Goal: Task Accomplishment & Management: Complete application form

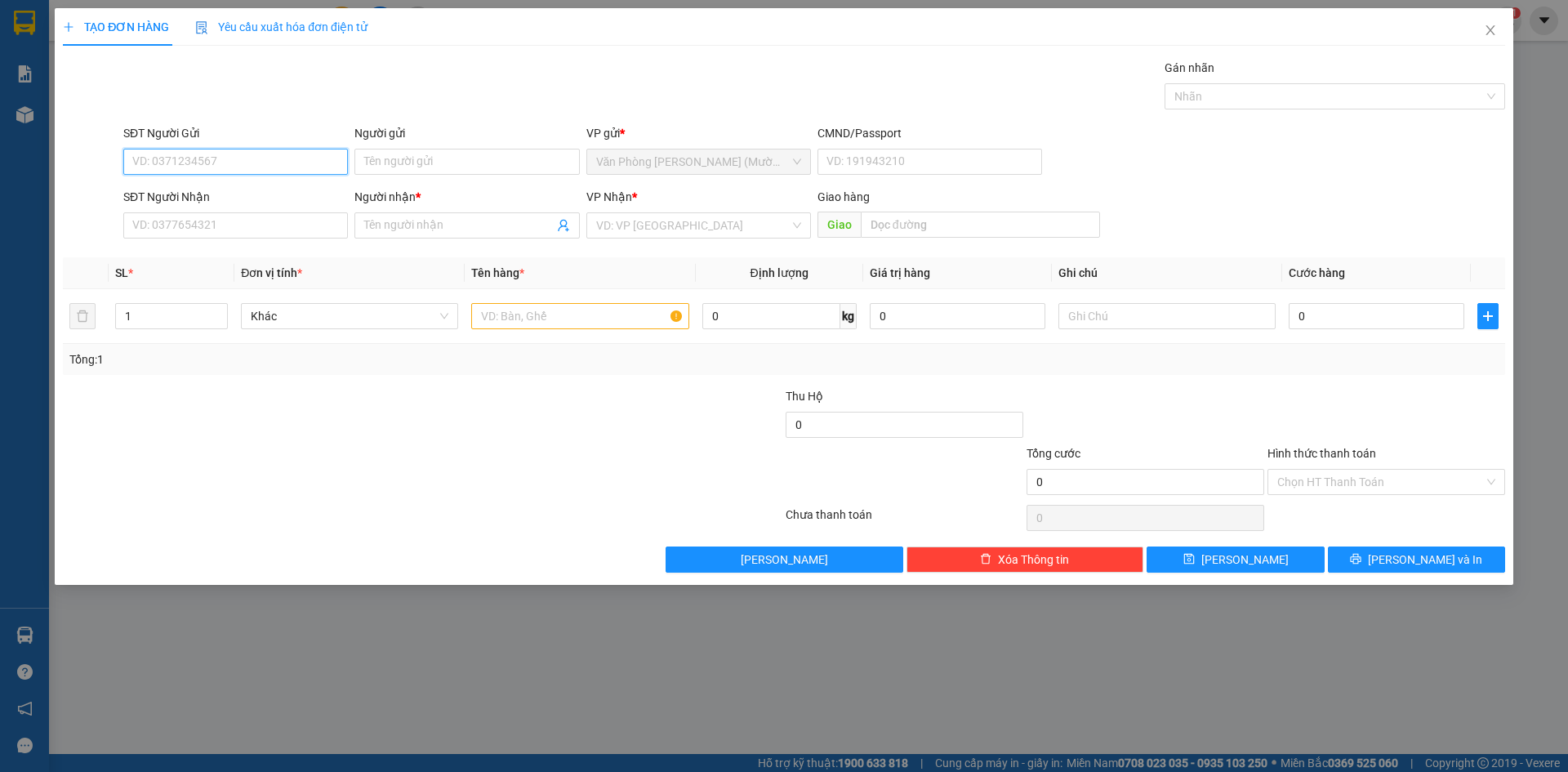
drag, startPoint x: 209, startPoint y: 161, endPoint x: 220, endPoint y: 146, distance: 18.6
click at [211, 160] on input "SĐT Người Gửi" at bounding box center [236, 161] width 225 height 26
type input "0905589496"
click at [263, 194] on div "0905589496 - A SÁNG" at bounding box center [236, 193] width 205 height 18
type input "A SÁNG"
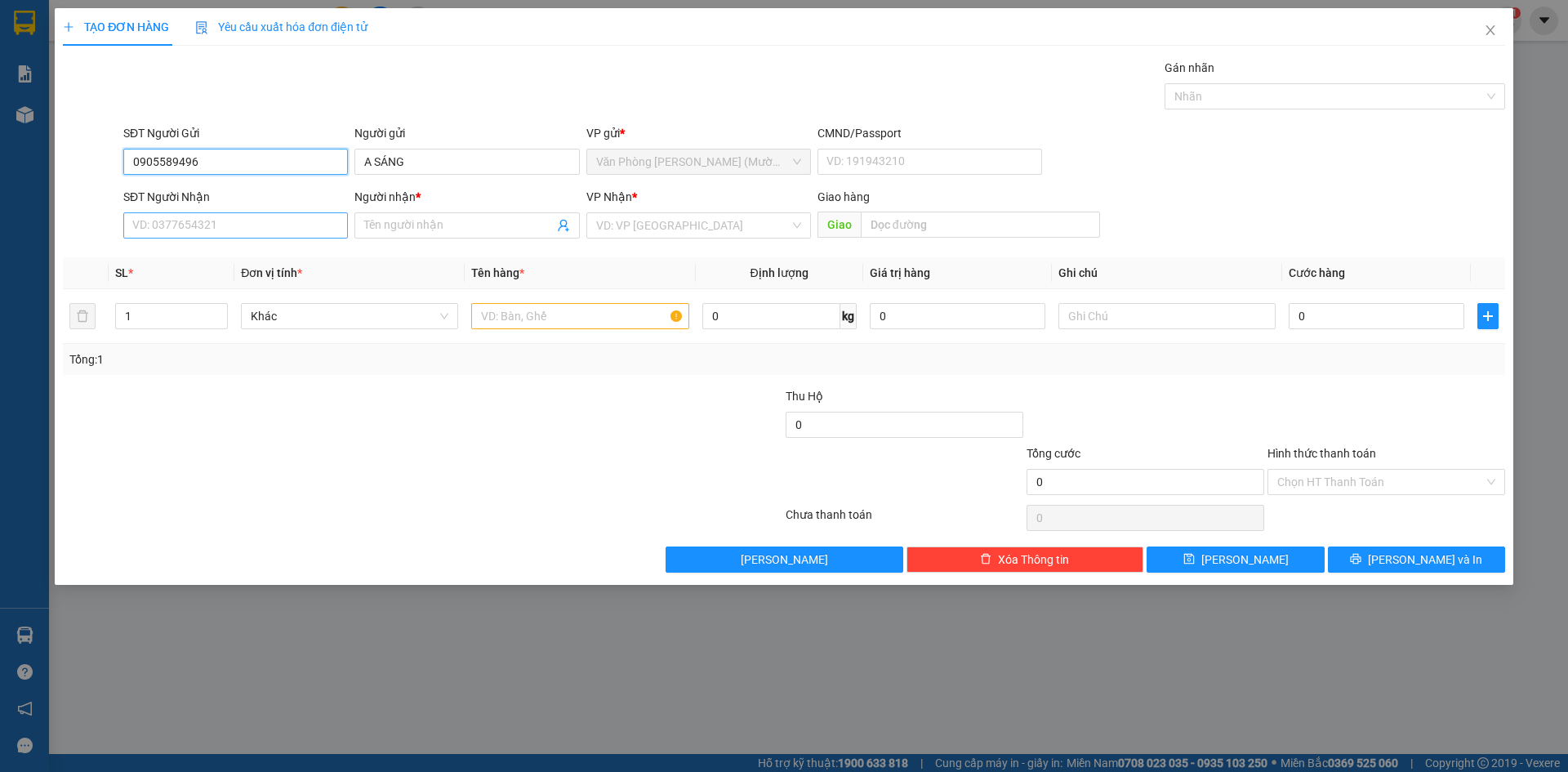
type input "0905589496"
click at [271, 222] on input "SĐT Người Nhận" at bounding box center [236, 225] width 225 height 26
type input "0899442607"
click at [448, 212] on span at bounding box center [466, 225] width 225 height 26
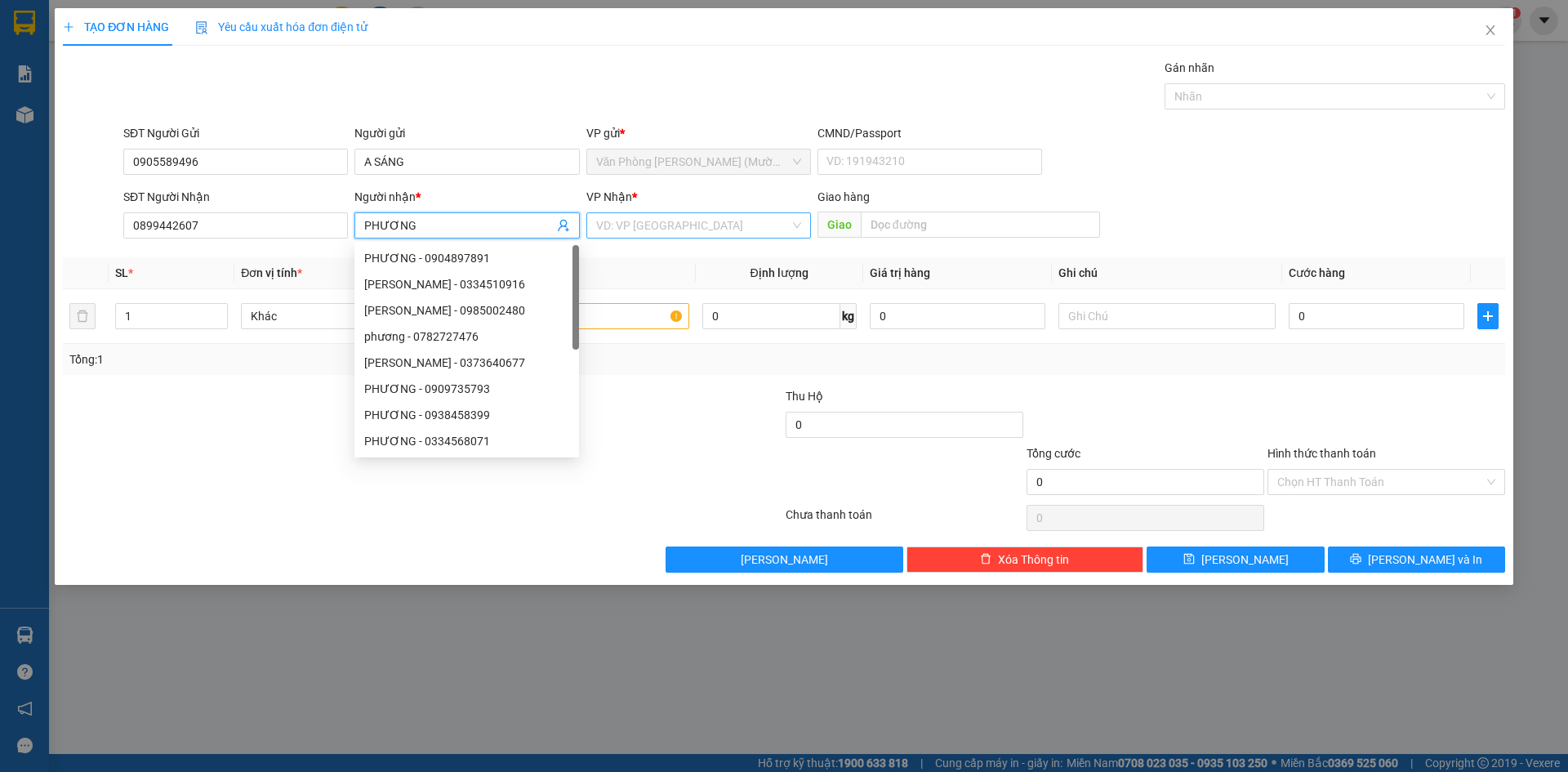
type input "PHƯƠNG"
click at [677, 226] on input "search" at bounding box center [693, 225] width 193 height 24
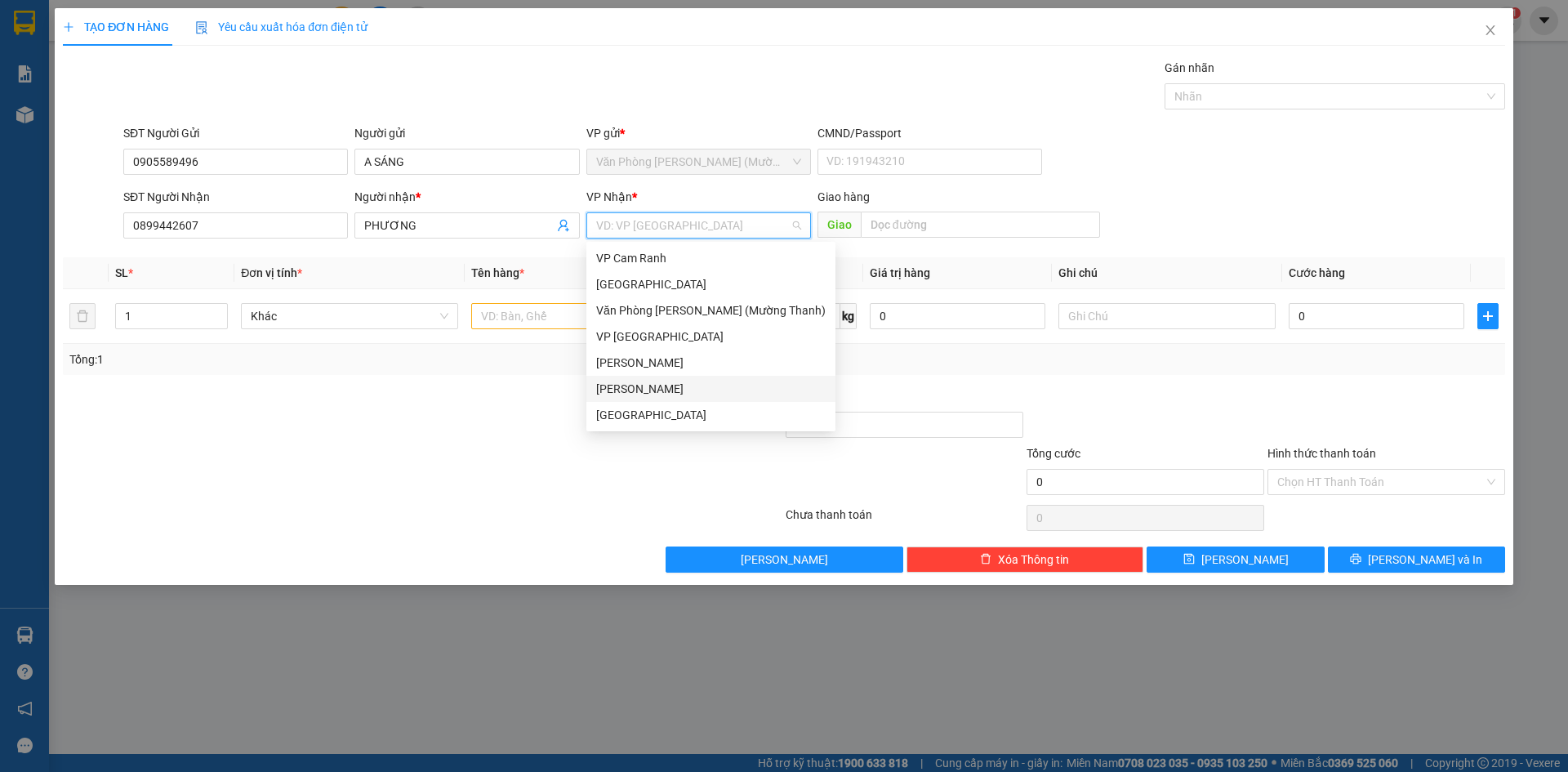
click at [633, 384] on div "[PERSON_NAME]" at bounding box center [711, 389] width 230 height 18
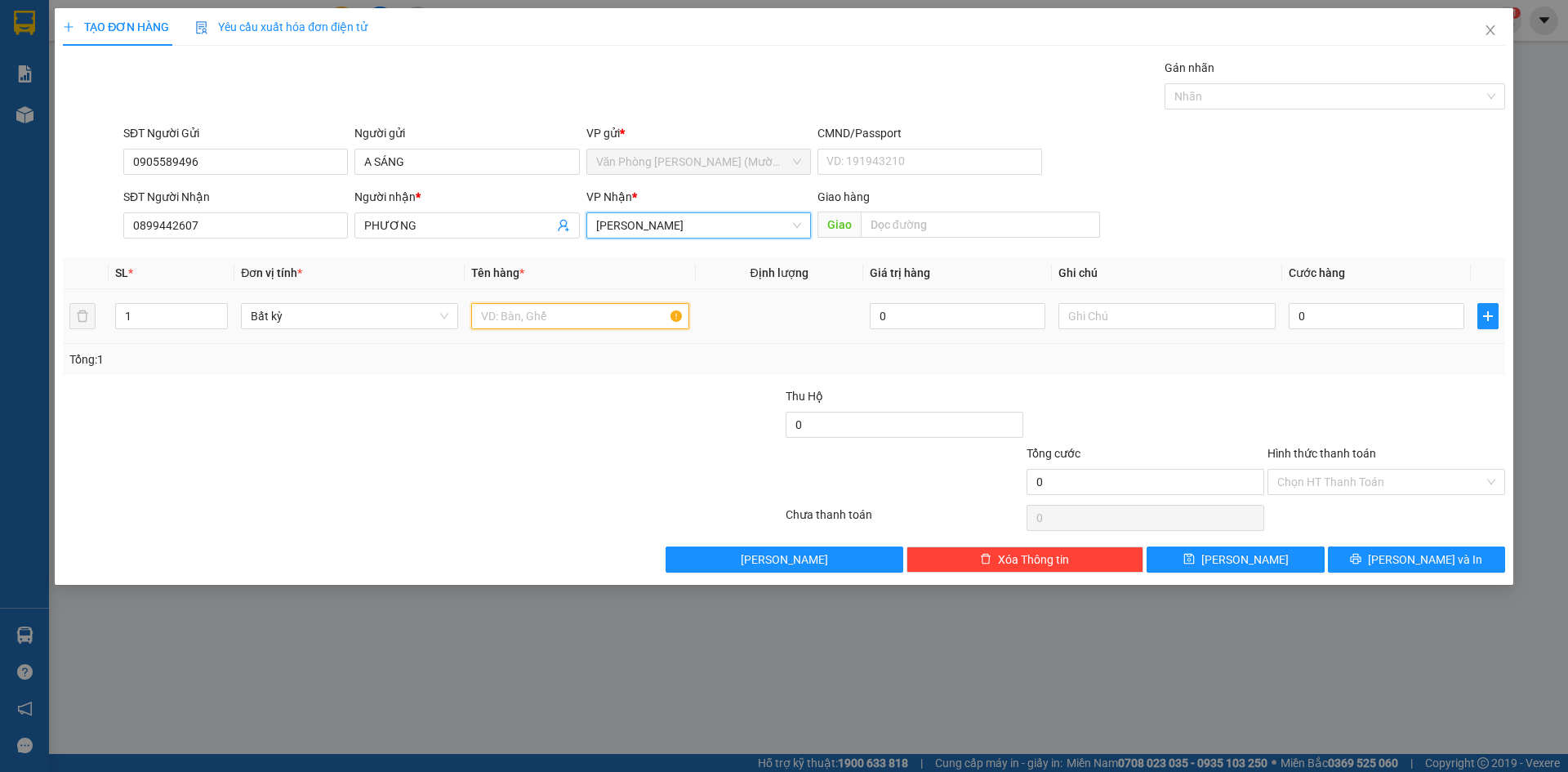
click at [547, 326] on input "text" at bounding box center [580, 315] width 217 height 26
type input "[GEOGRAPHIC_DATA]"
click at [1359, 322] on input "0" at bounding box center [1376, 315] width 176 height 26
type input "5"
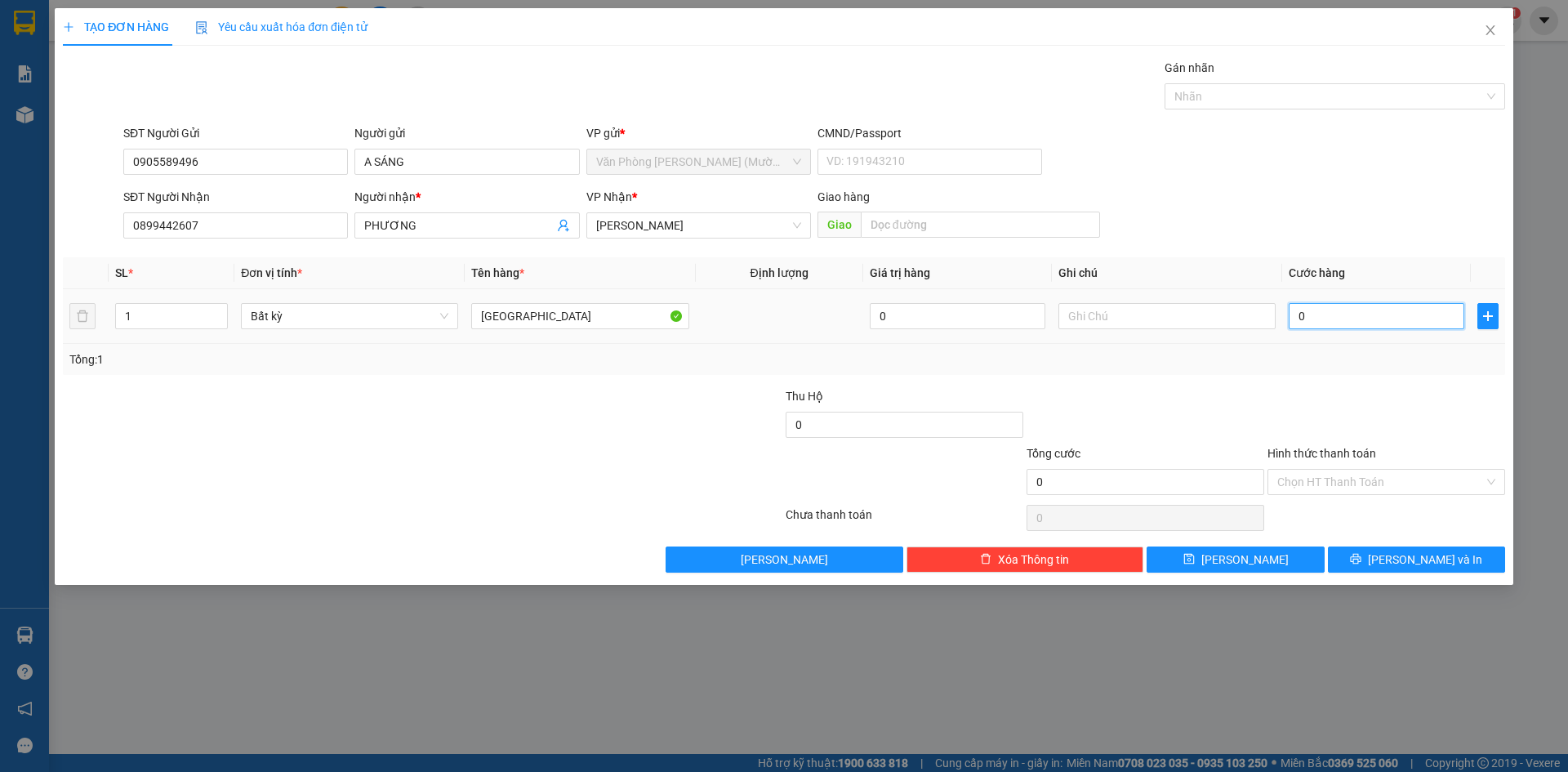
type input "5"
type input "50"
type input "50.000"
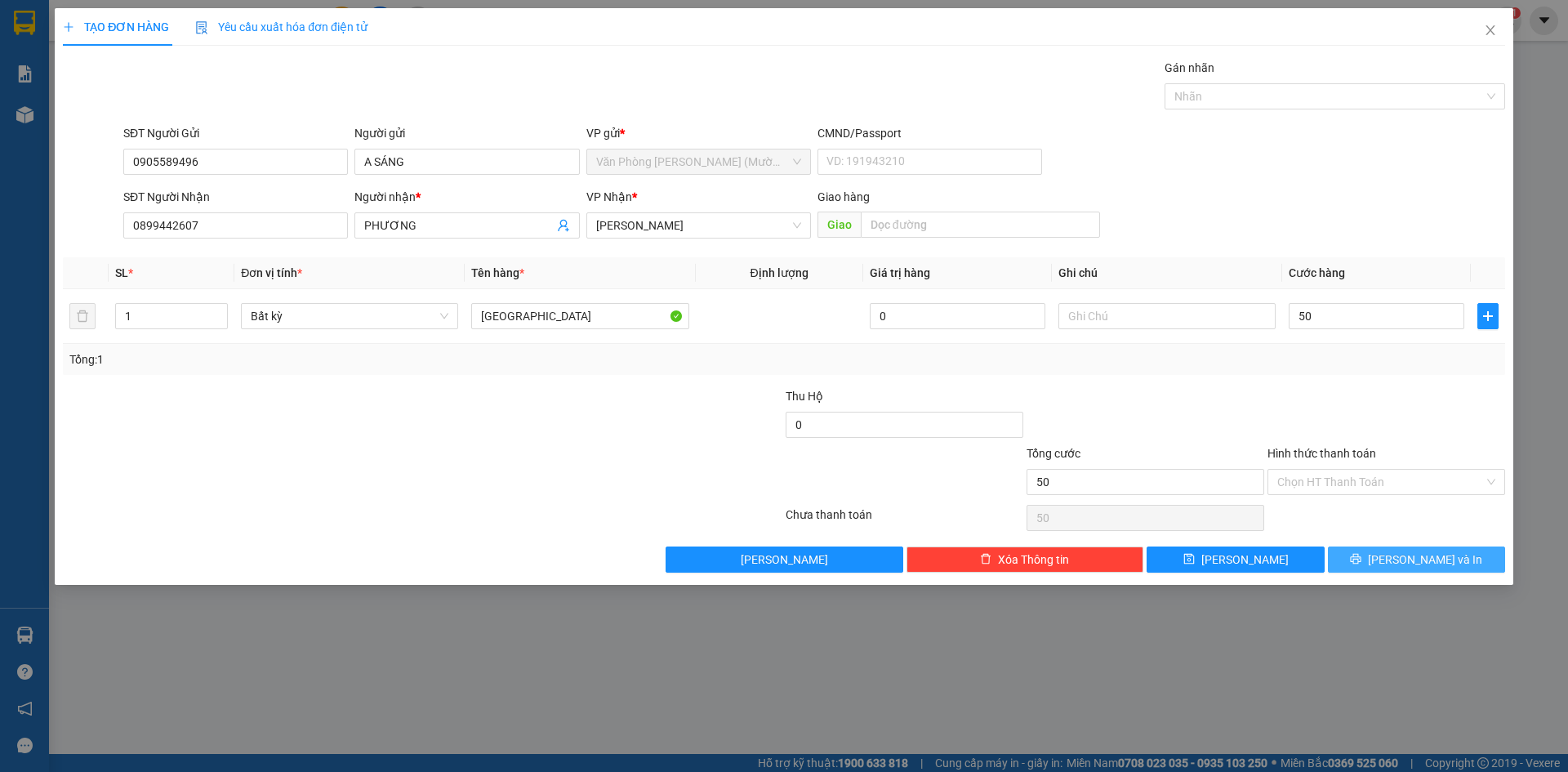
type input "50.000"
click at [1364, 567] on button "[PERSON_NAME] và In" at bounding box center [1417, 559] width 177 height 26
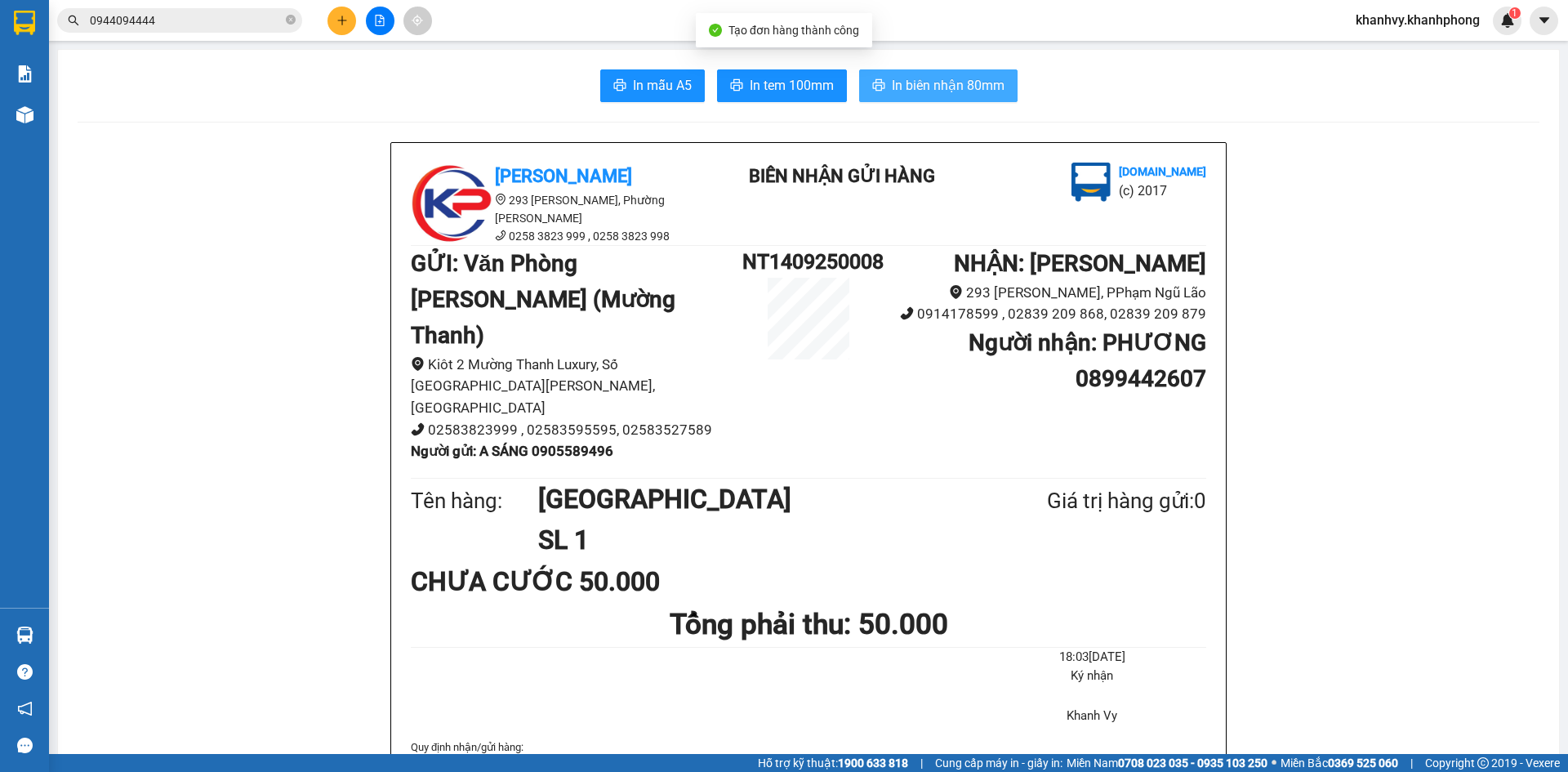
click at [962, 86] on span "In biên nhận 80mm" at bounding box center [948, 85] width 113 height 20
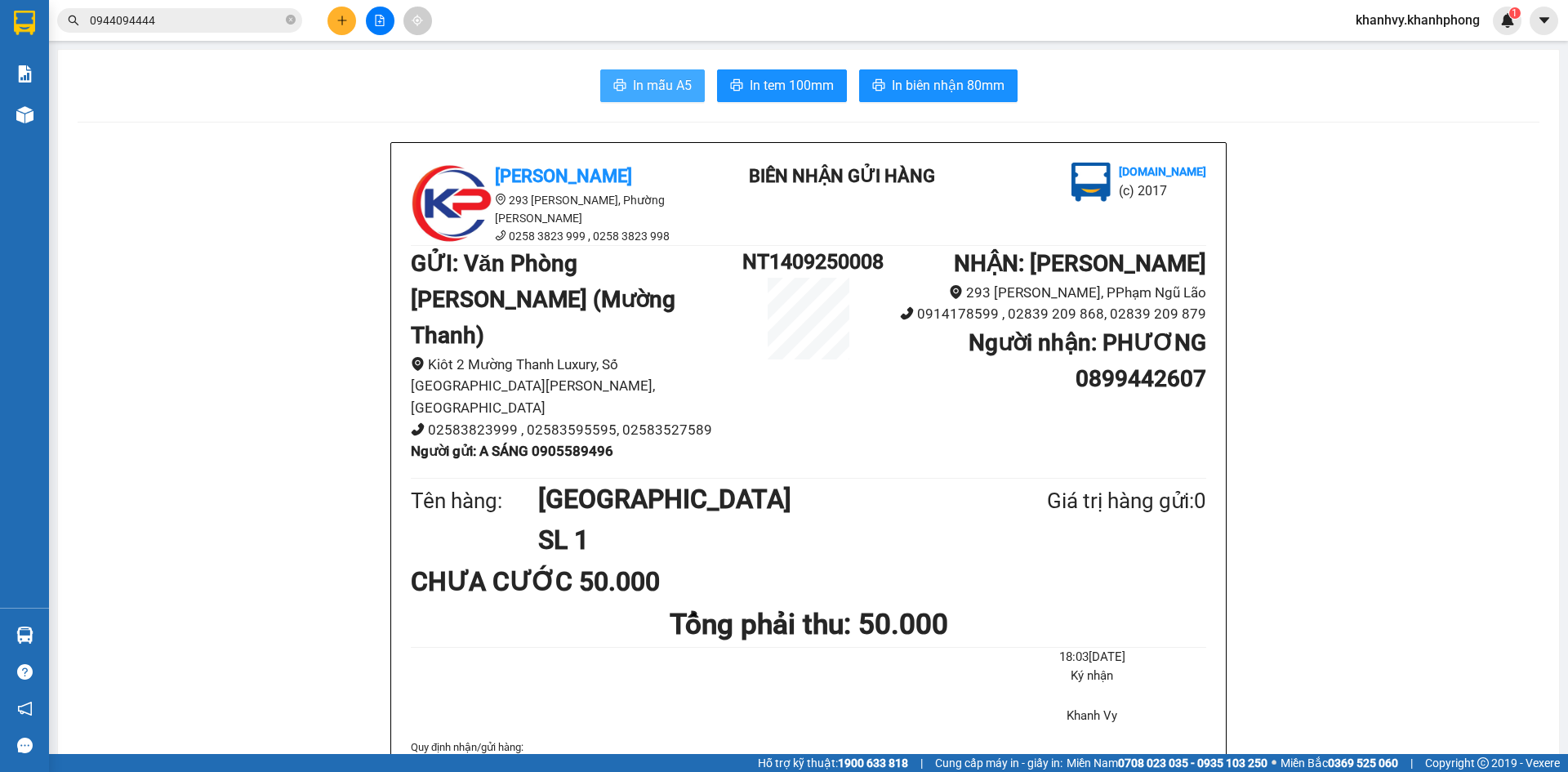
click at [664, 80] on span "In mẫu A5" at bounding box center [663, 85] width 59 height 20
